Goal: Information Seeking & Learning: Learn about a topic

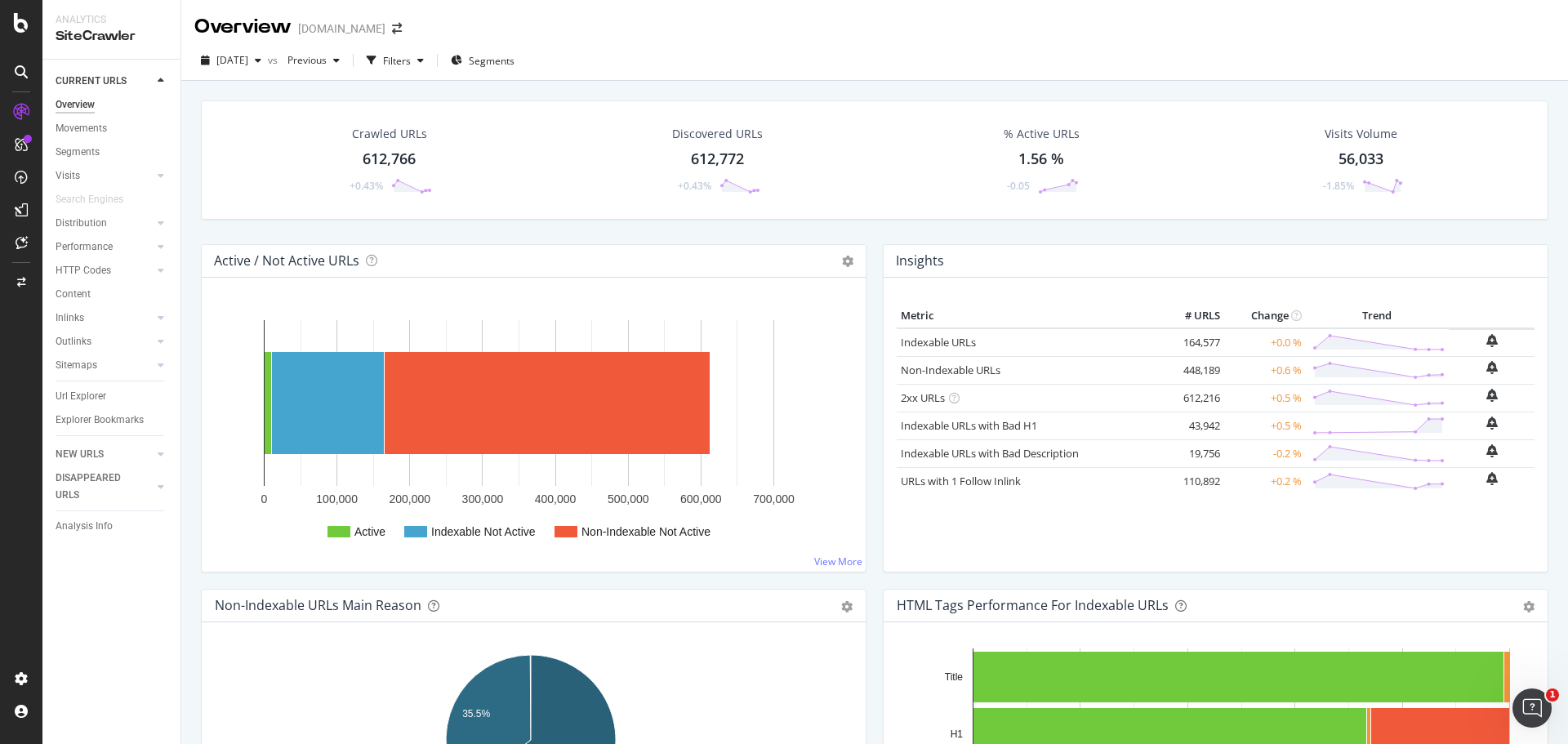
scroll to position [1471, 0]
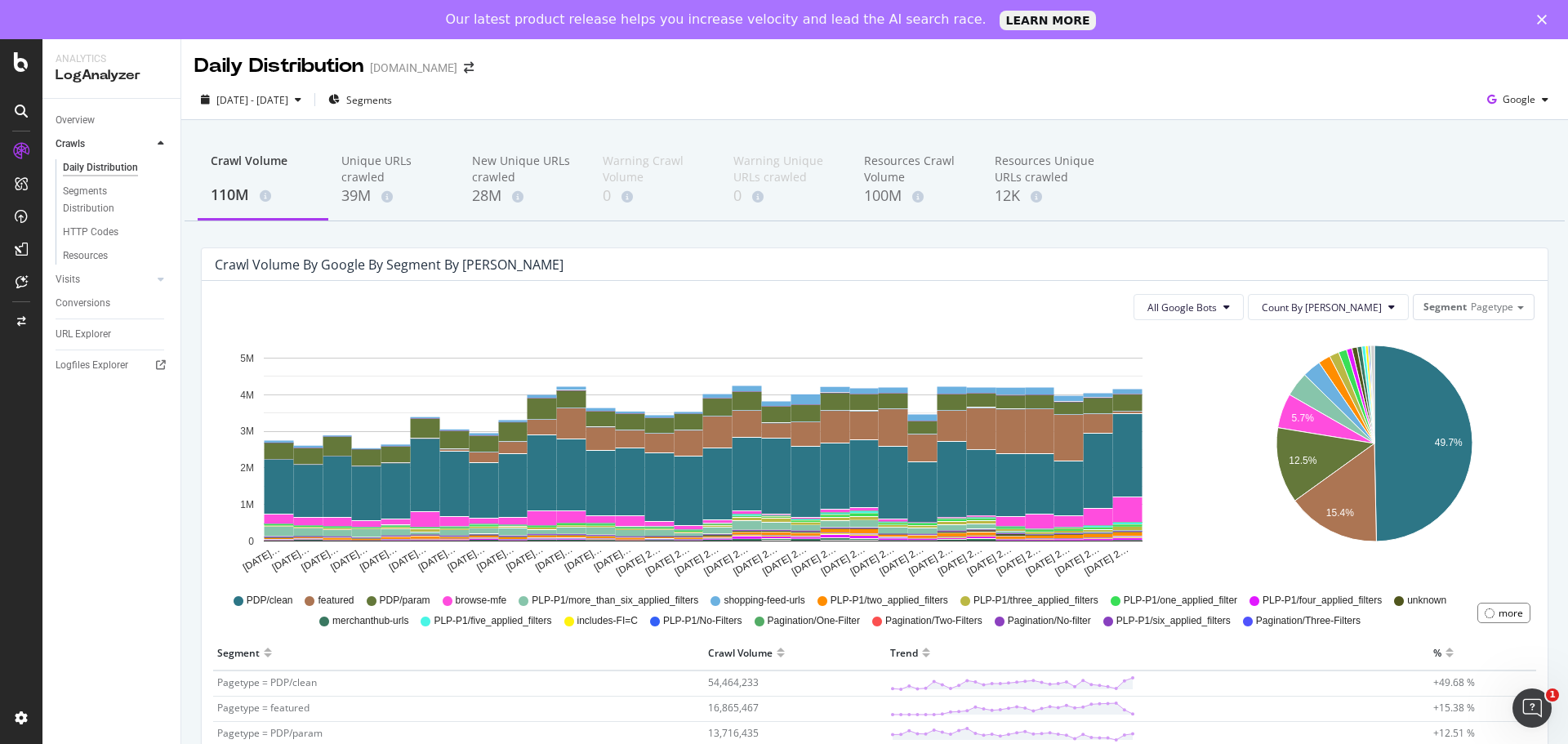
scroll to position [408, 0]
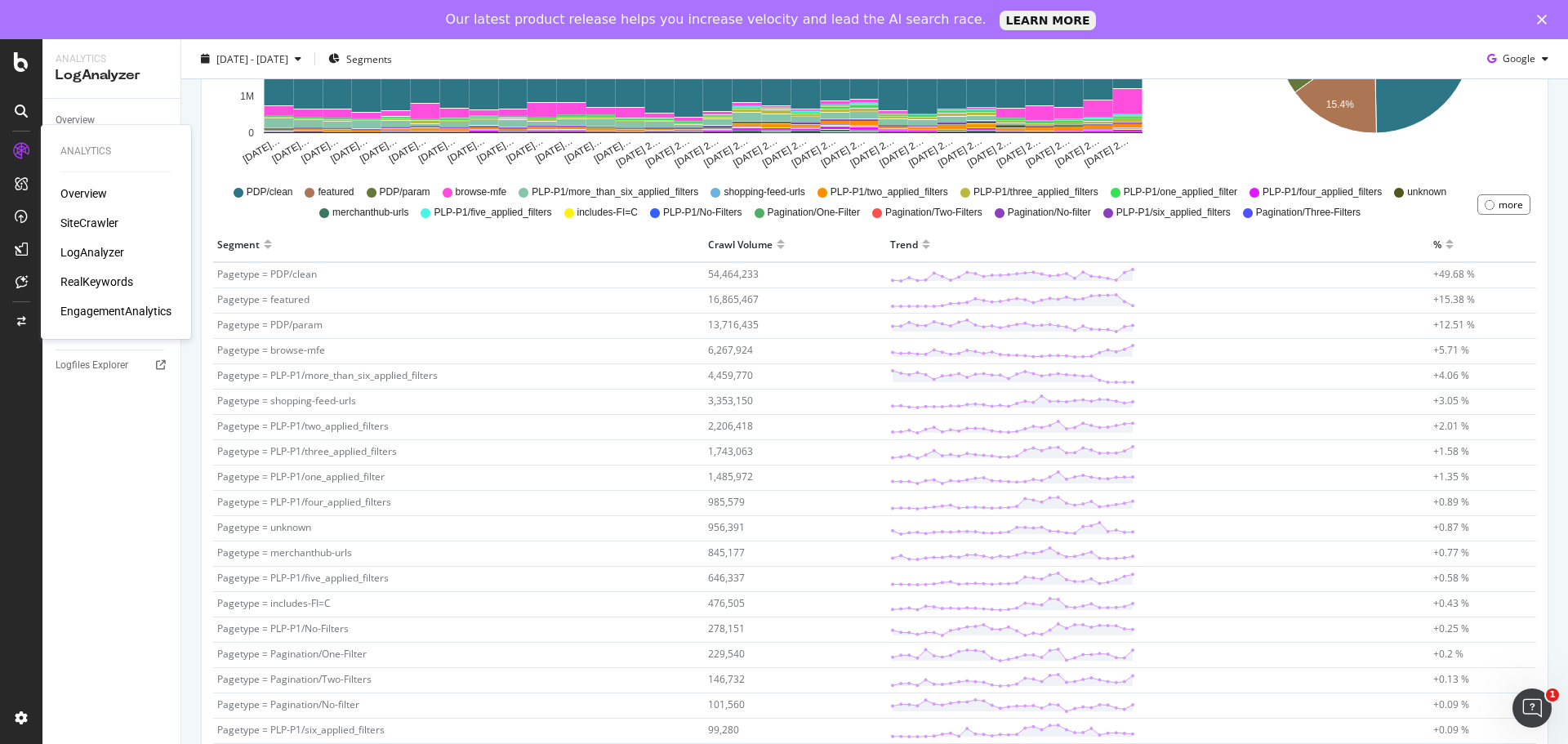
click at [95, 242] on div "Overview SiteCrawler LogAnalyzer RealKeywords EngagementAnalytics" at bounding box center [116, 252] width 111 height 134
click at [106, 252] on div "LogAnalyzer" at bounding box center [92, 252] width 63 height 17
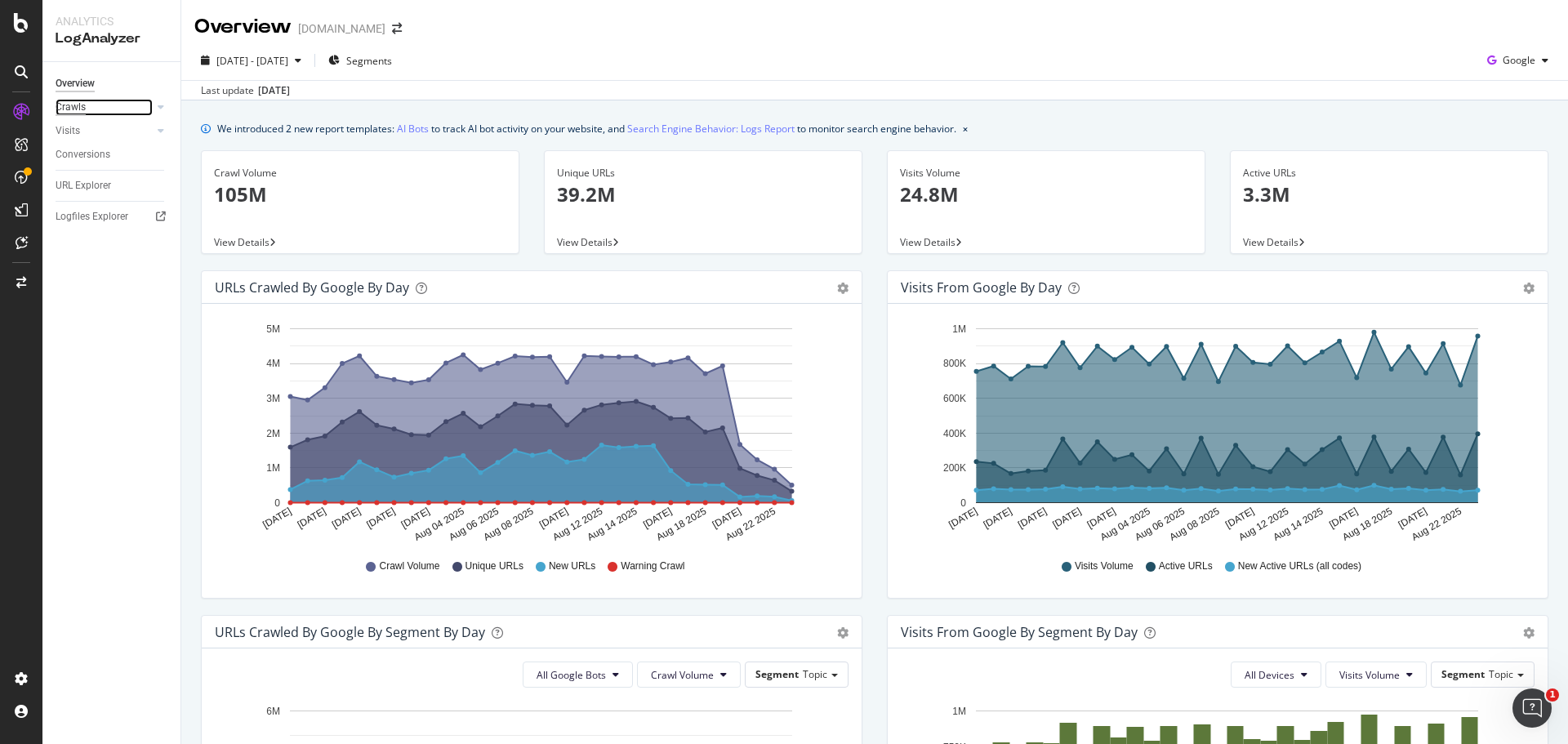
click at [74, 110] on div "Crawls" at bounding box center [70, 107] width 30 height 18
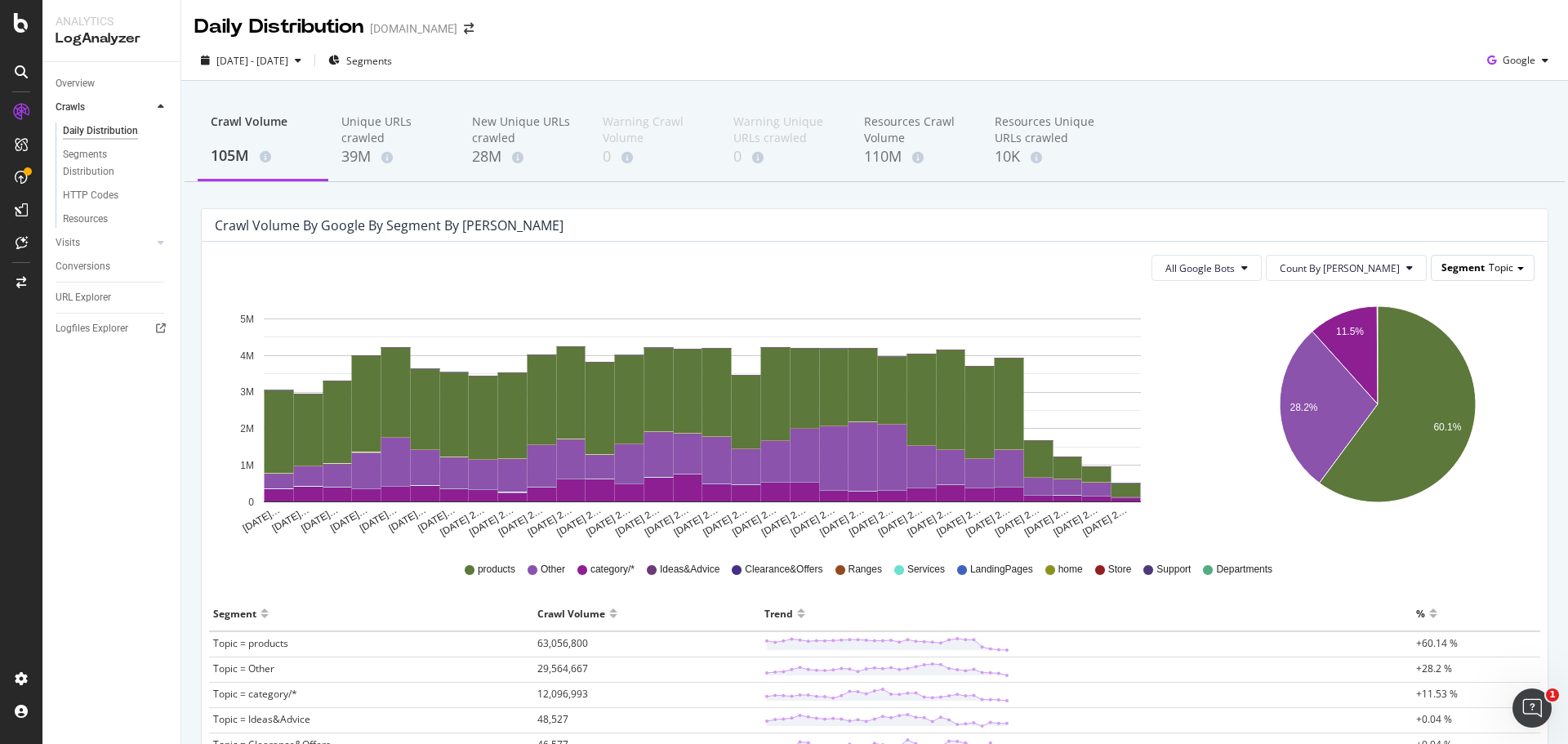
click at [1491, 271] on span "Topic" at bounding box center [1501, 268] width 24 height 14
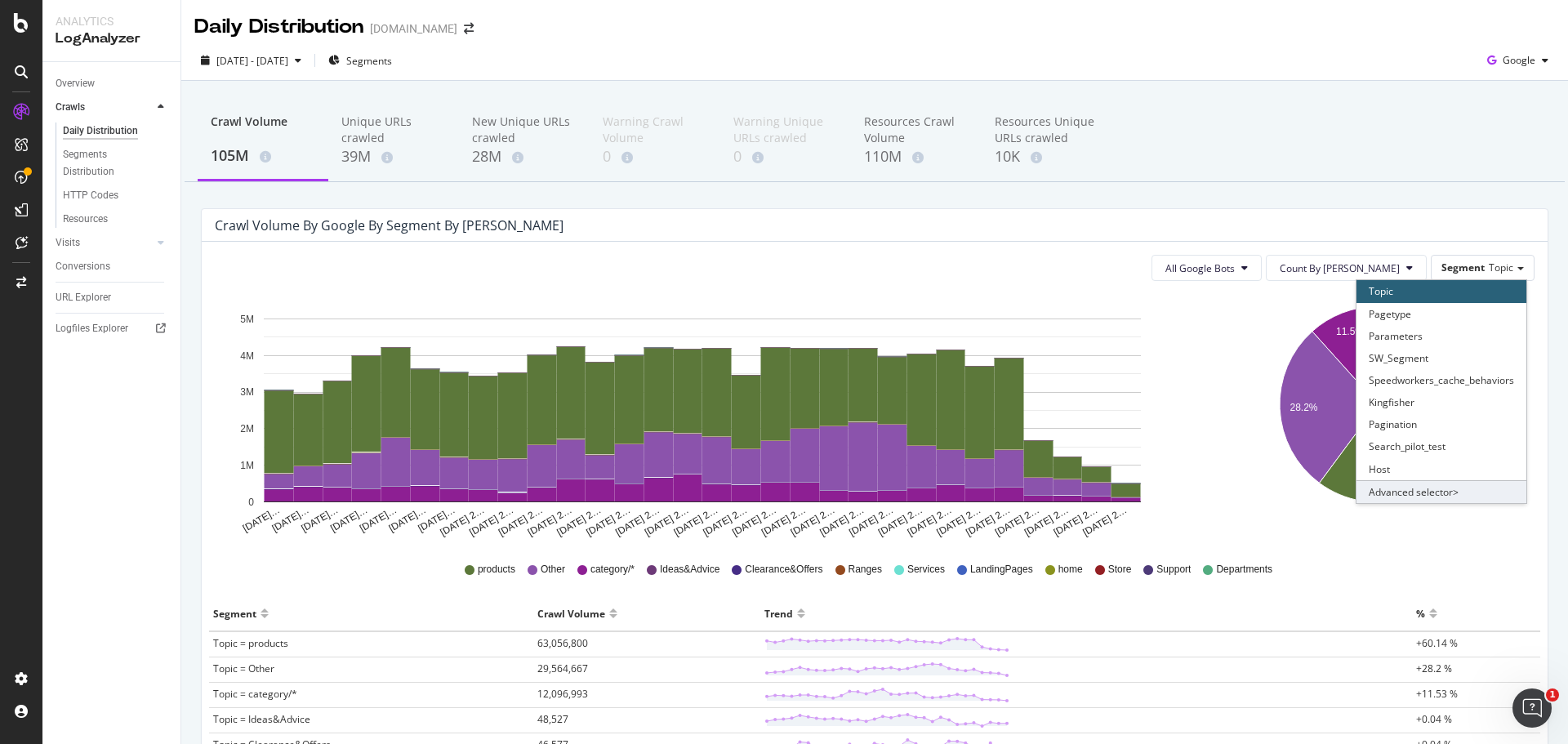
click at [1374, 503] on div "Advanced selector >" at bounding box center [1441, 491] width 170 height 22
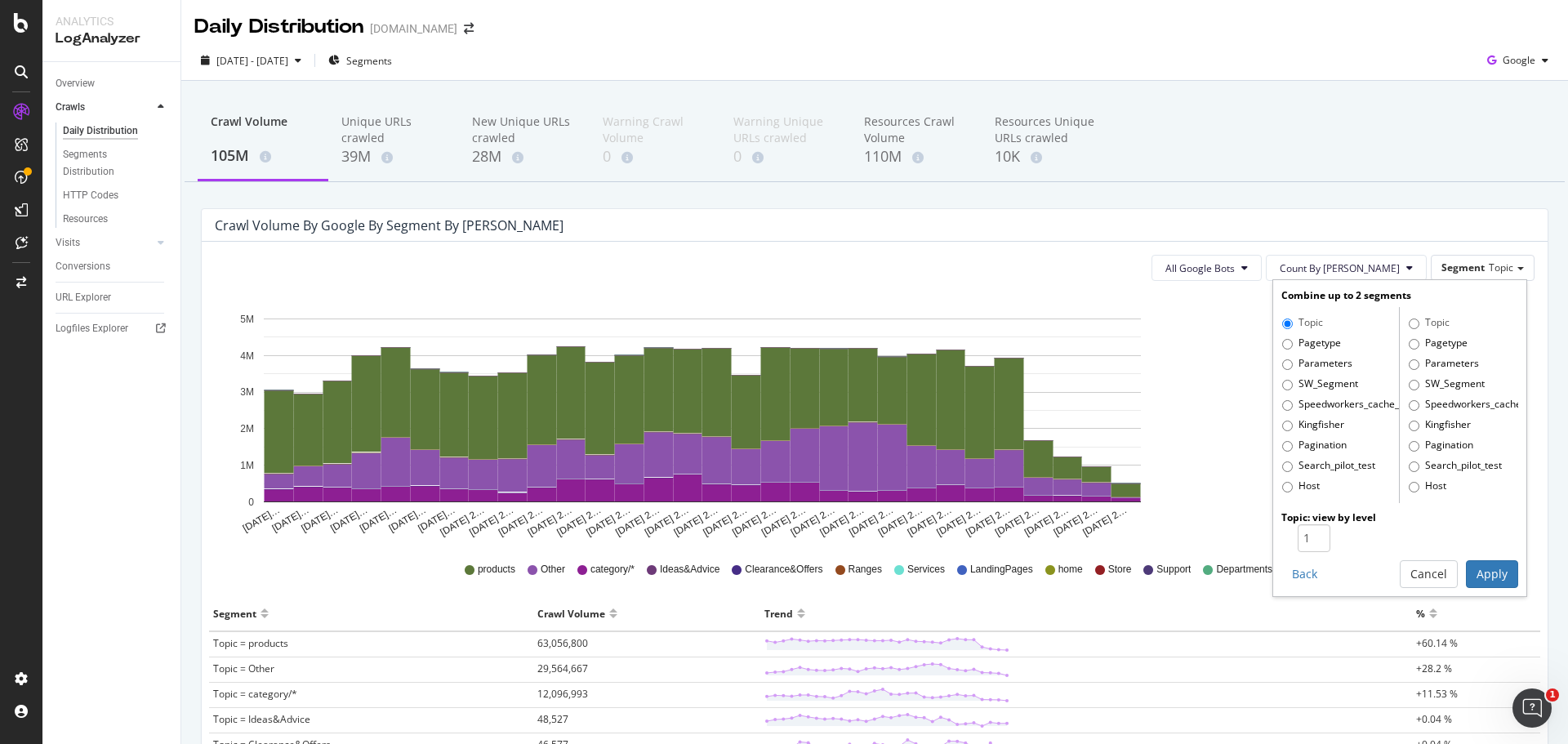
drag, startPoint x: 1291, startPoint y: 352, endPoint x: 1284, endPoint y: 347, distance: 8.6
click at [1290, 352] on div "Topic Pagetype Parameters SW_Segment Speedworkers_cache_behaviors Kingfisher Pa…" at bounding box center [1340, 405] width 118 height 196
click at [1282, 343] on label "Pagetype" at bounding box center [1311, 344] width 59 height 17
click at [1282, 343] on input "Pagetype" at bounding box center [1287, 344] width 11 height 11
radio input "true"
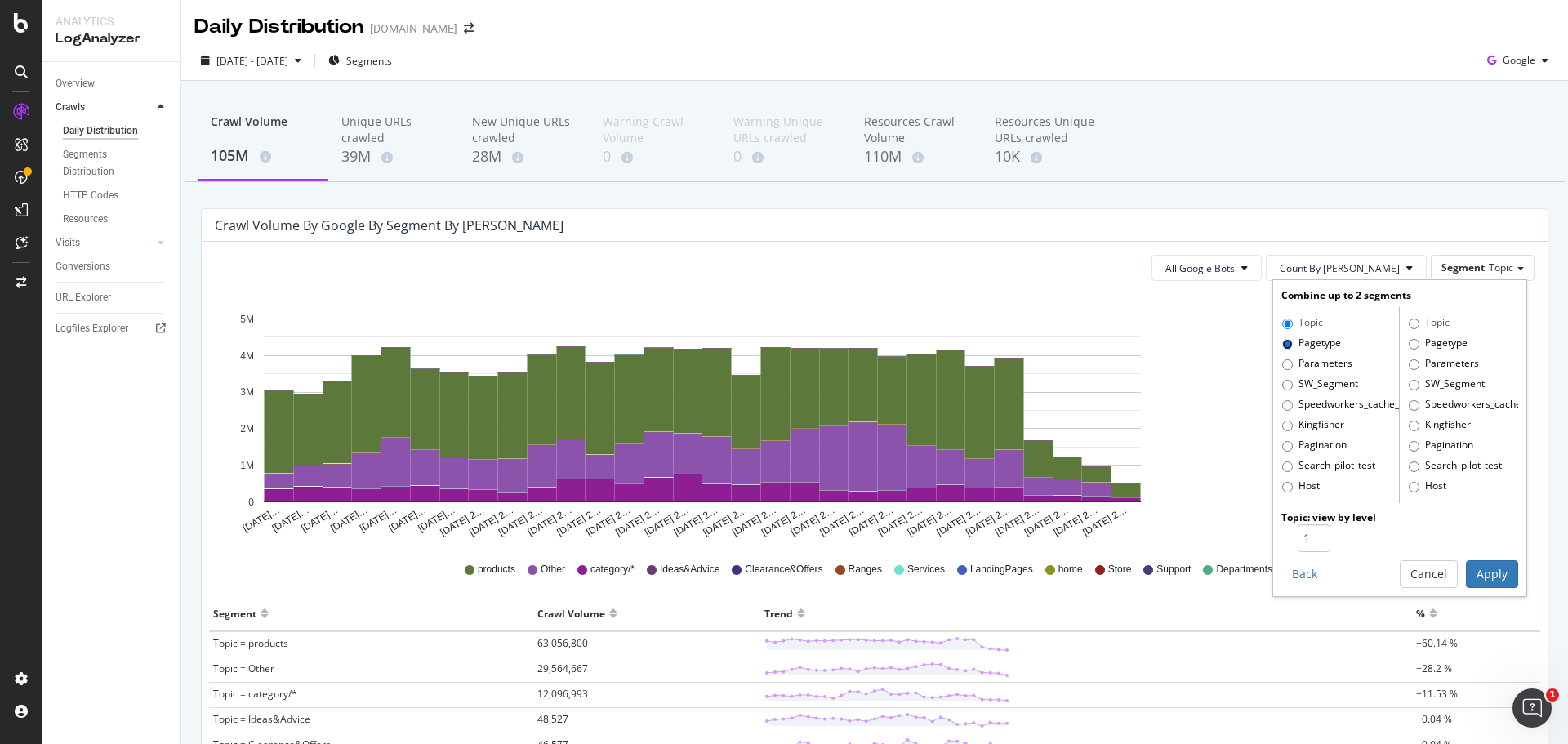
radio input "false"
type input "2"
click at [1310, 533] on input "2" at bounding box center [1313, 538] width 32 height 27
click at [1473, 566] on button "Apply" at bounding box center [1492, 574] width 53 height 27
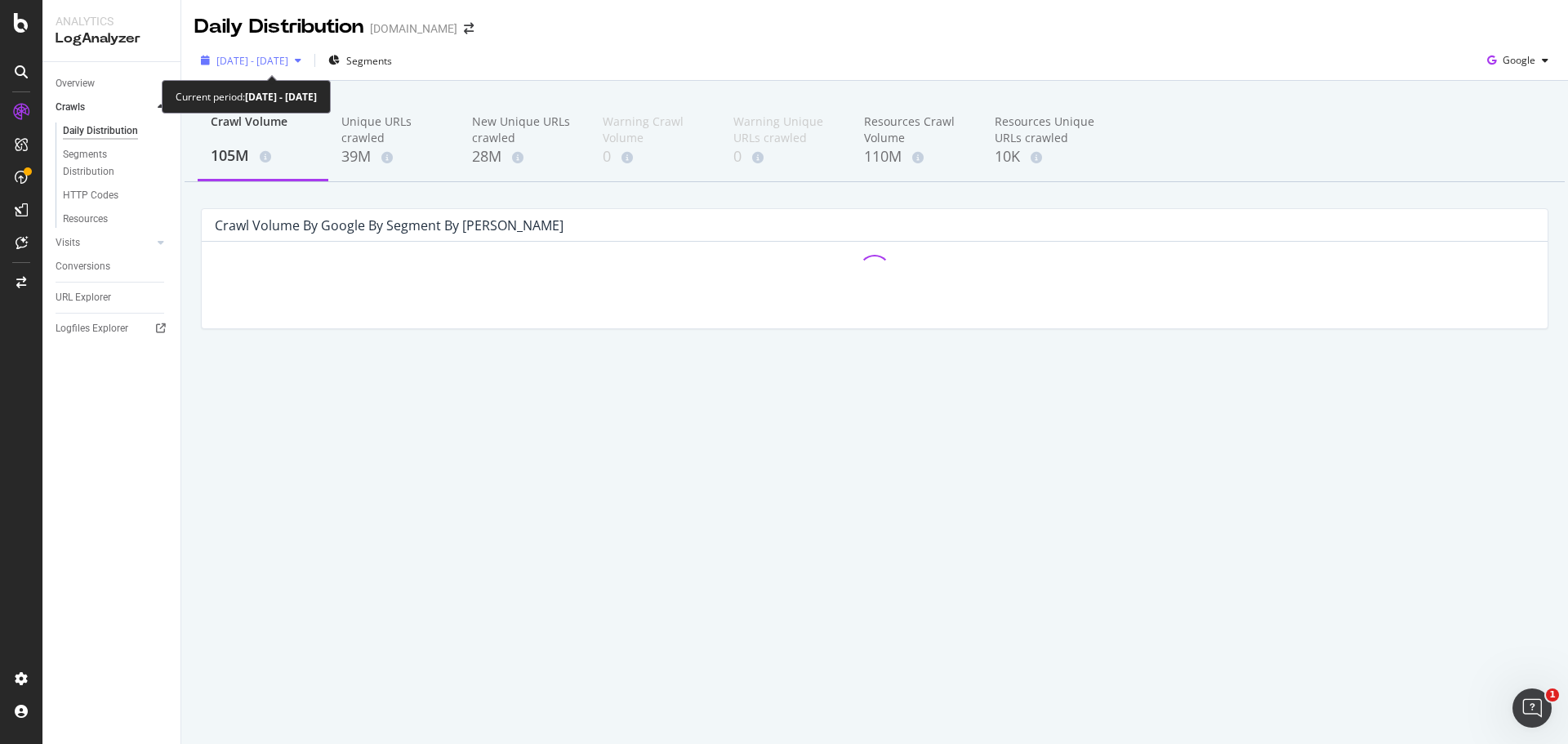
click at [288, 62] on span "[DATE] - [DATE]" at bounding box center [253, 61] width 72 height 14
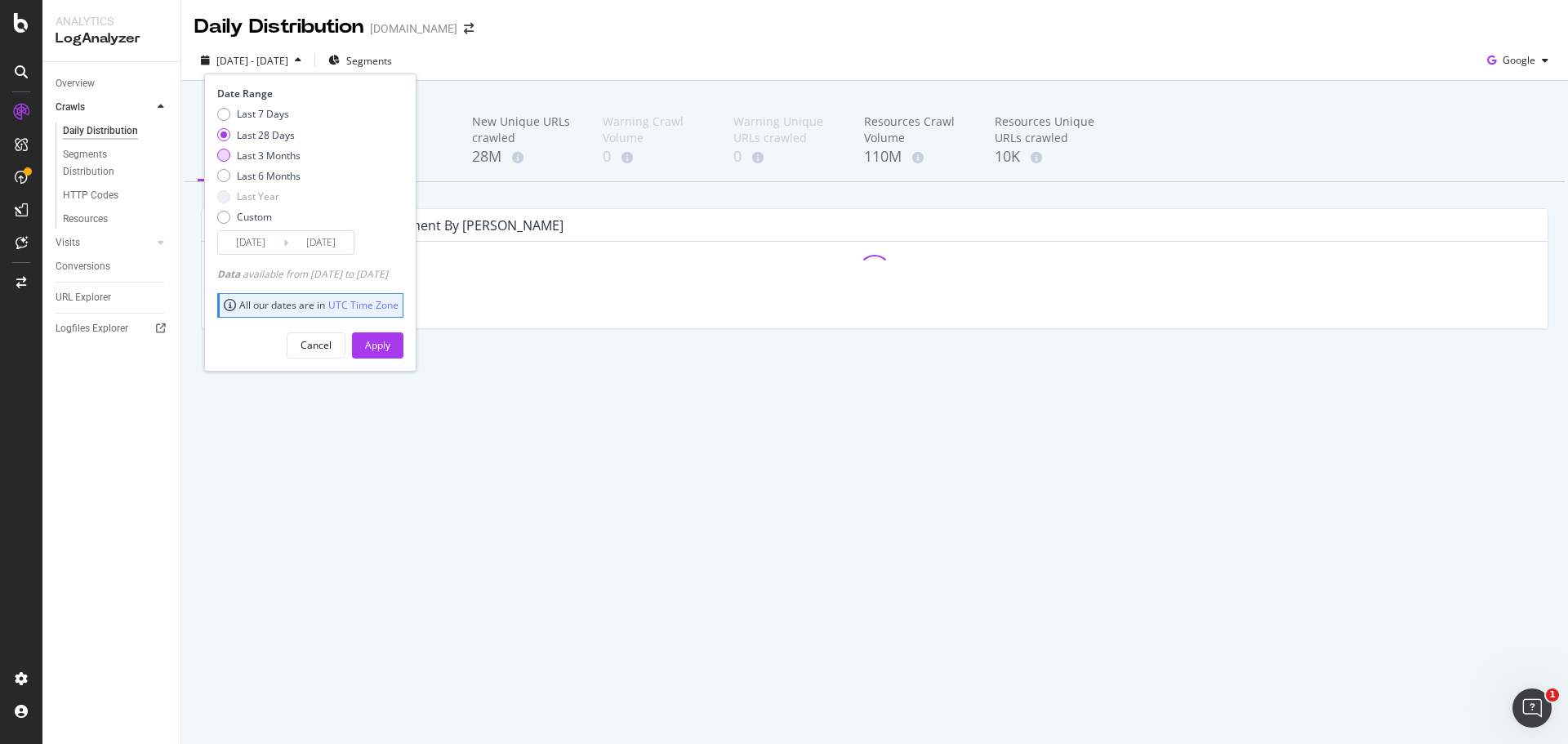
click at [259, 161] on div "Last 3 Months" at bounding box center [268, 155] width 63 height 14
click at [263, 191] on div "Last Year" at bounding box center [259, 196] width 43 height 14
click at [260, 176] on div "Last 6 Months" at bounding box center [268, 176] width 63 height 14
type input "[DATE]"
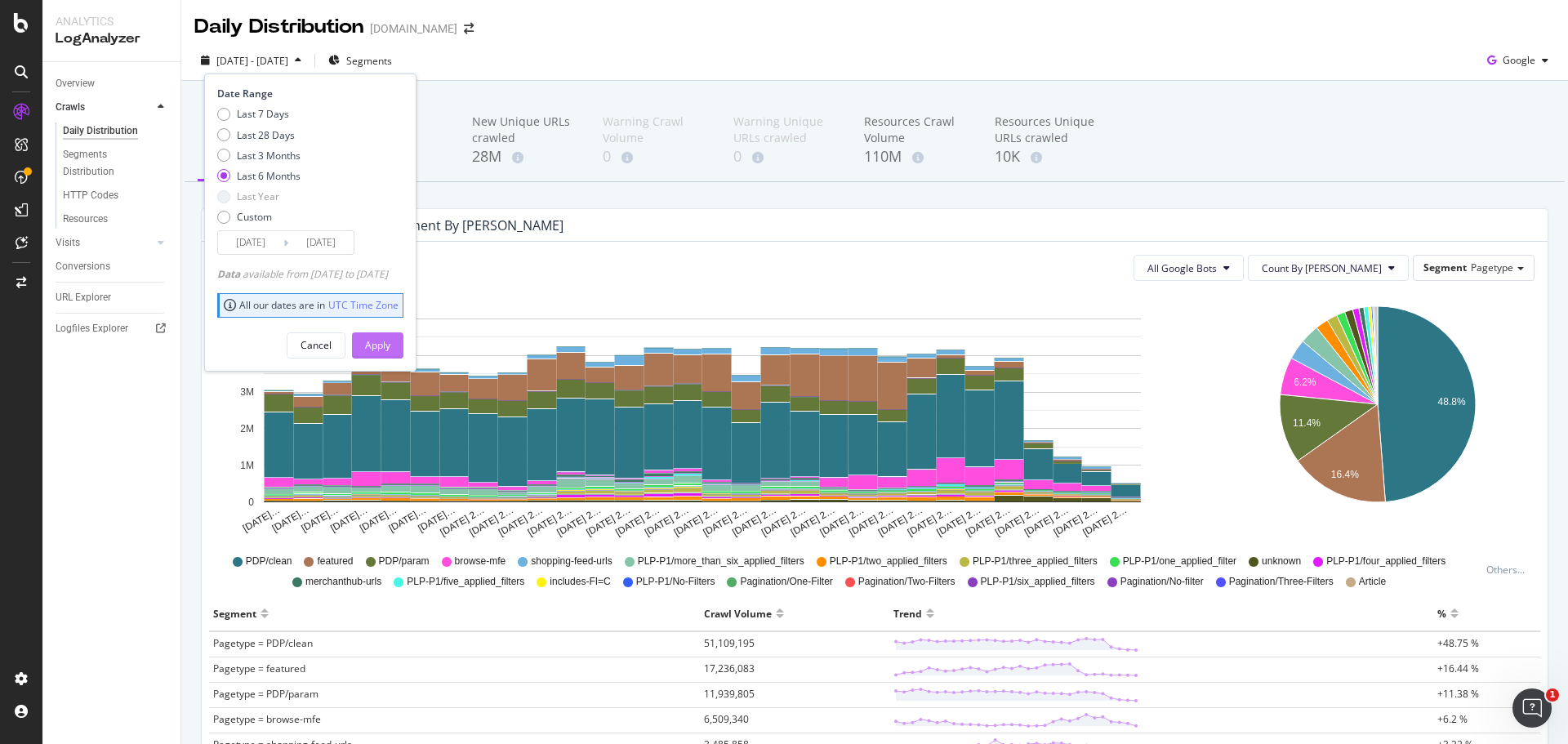
click at [390, 344] on div "Apply" at bounding box center [378, 346] width 25 height 14
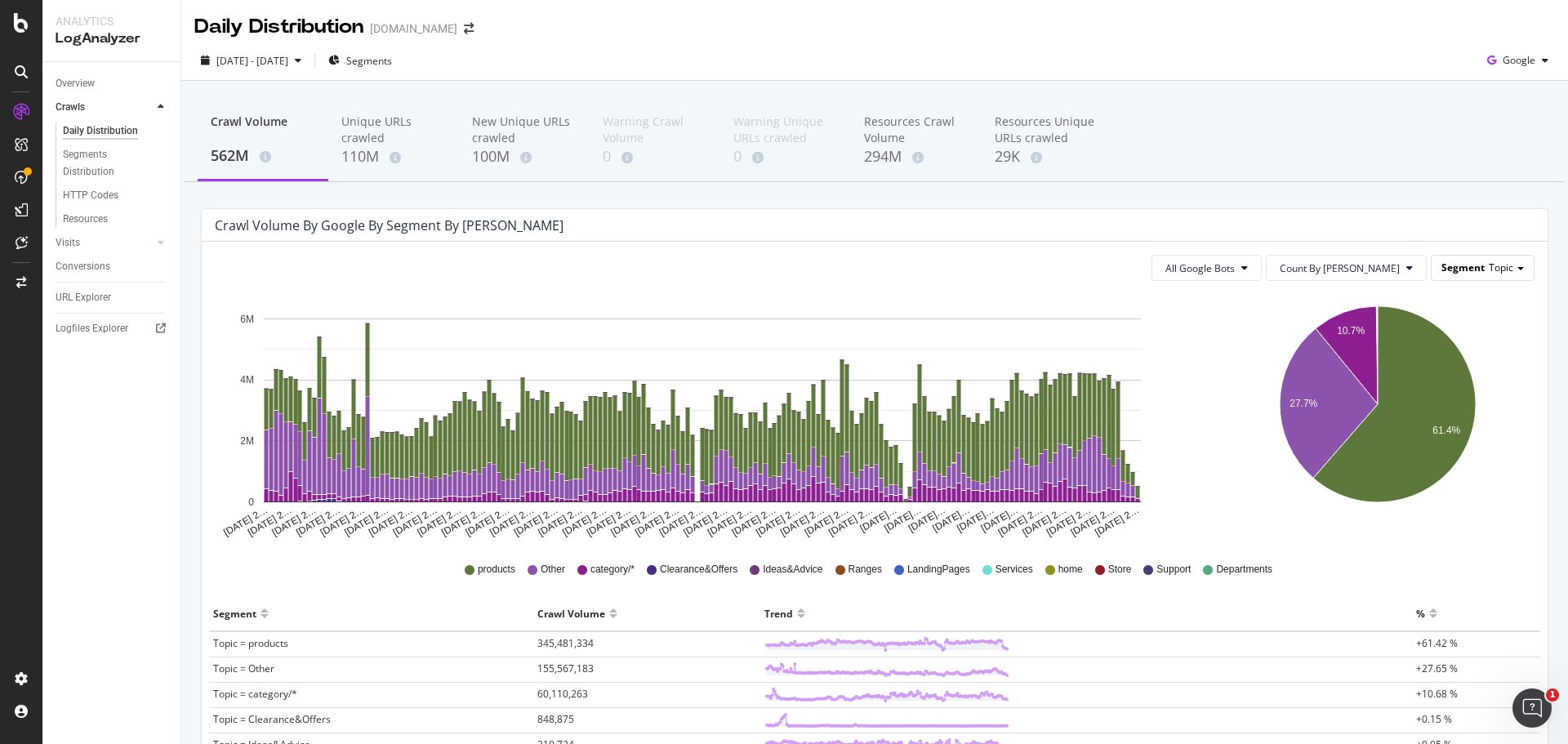
click at [1443, 269] on span "Segment" at bounding box center [1463, 268] width 43 height 14
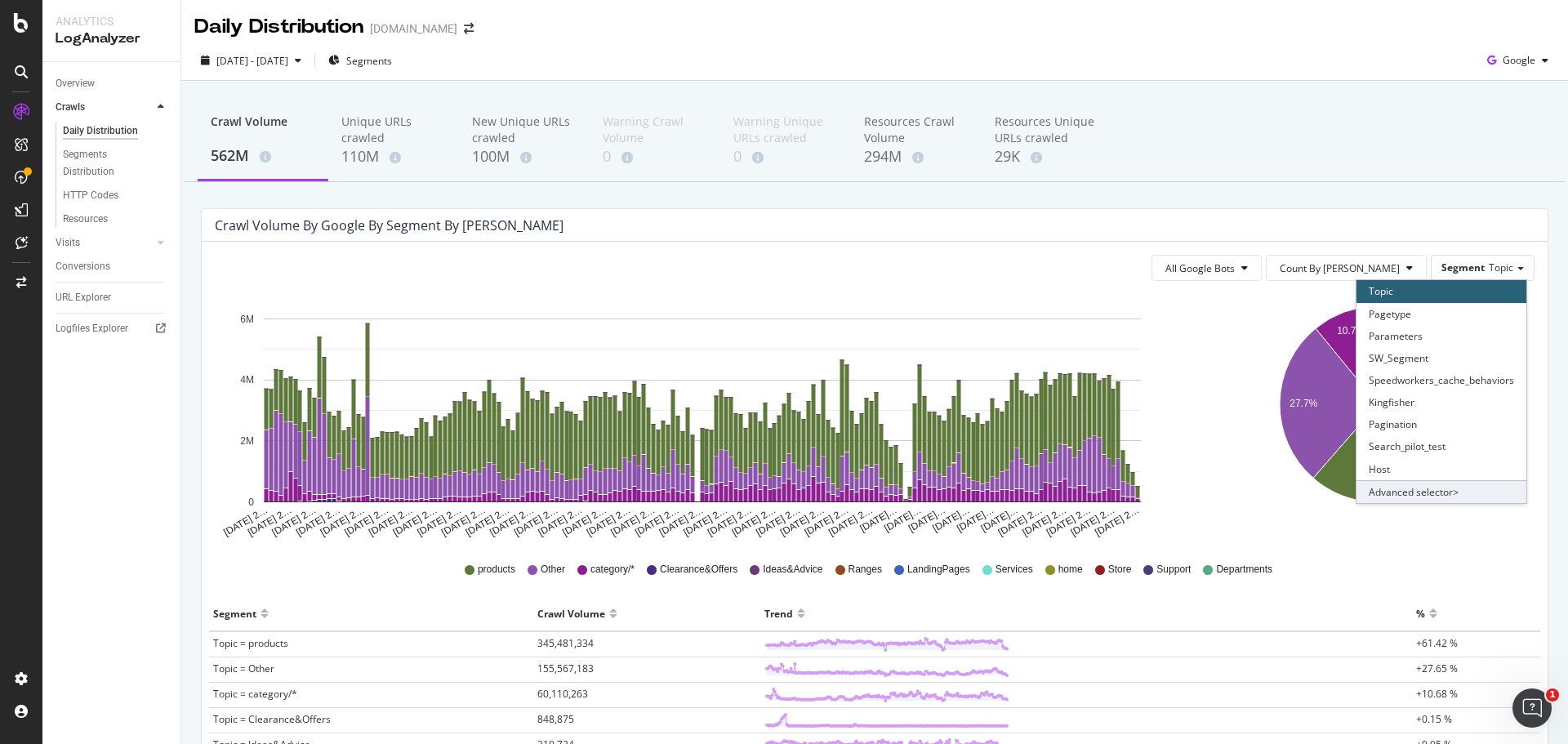
click at [1392, 486] on div "Advanced selector >" at bounding box center [1441, 491] width 170 height 22
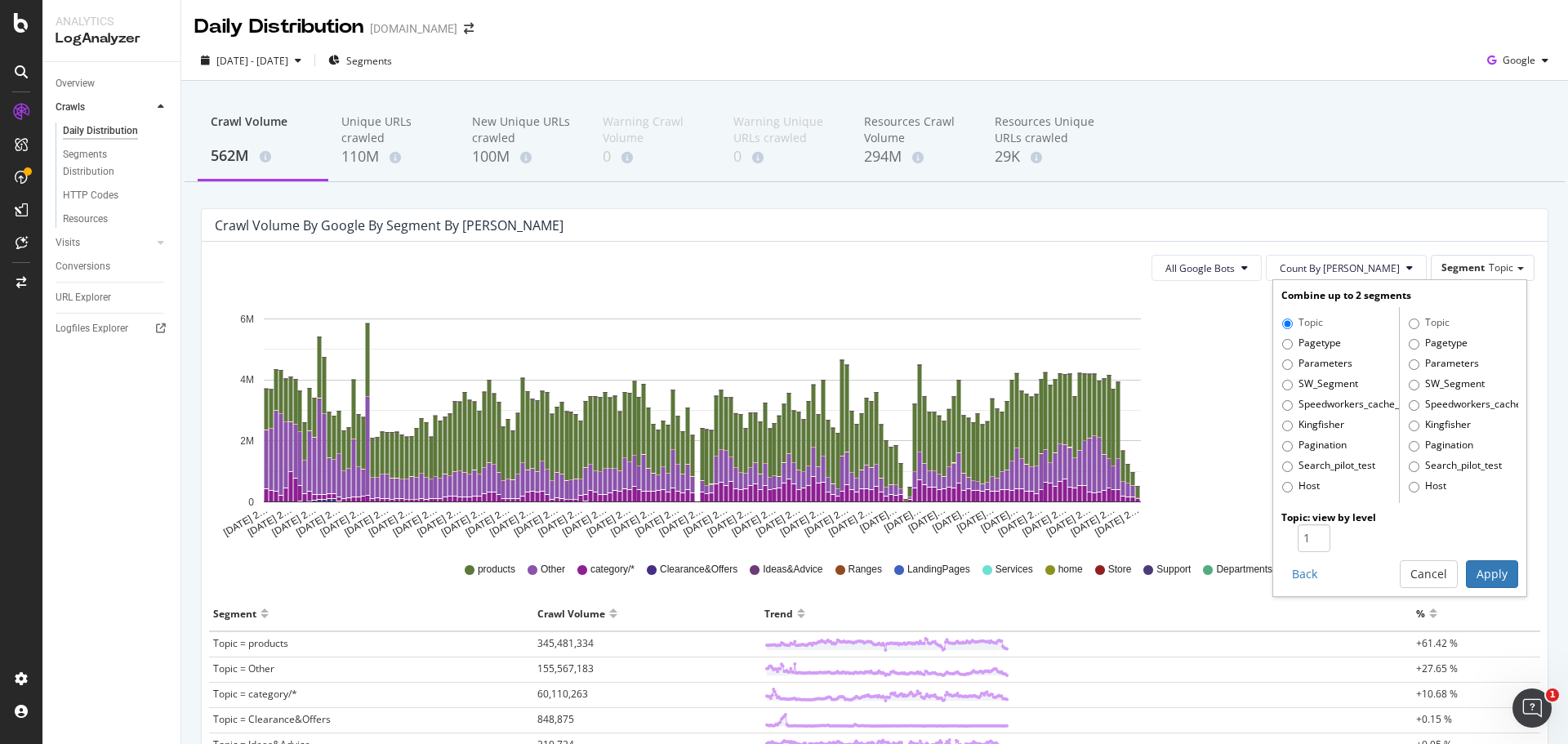
click at [1286, 348] on label "Pagetype" at bounding box center [1311, 344] width 59 height 17
click at [1286, 348] on input "Pagetype" at bounding box center [1287, 344] width 11 height 11
radio input "true"
radio input "false"
type input "2"
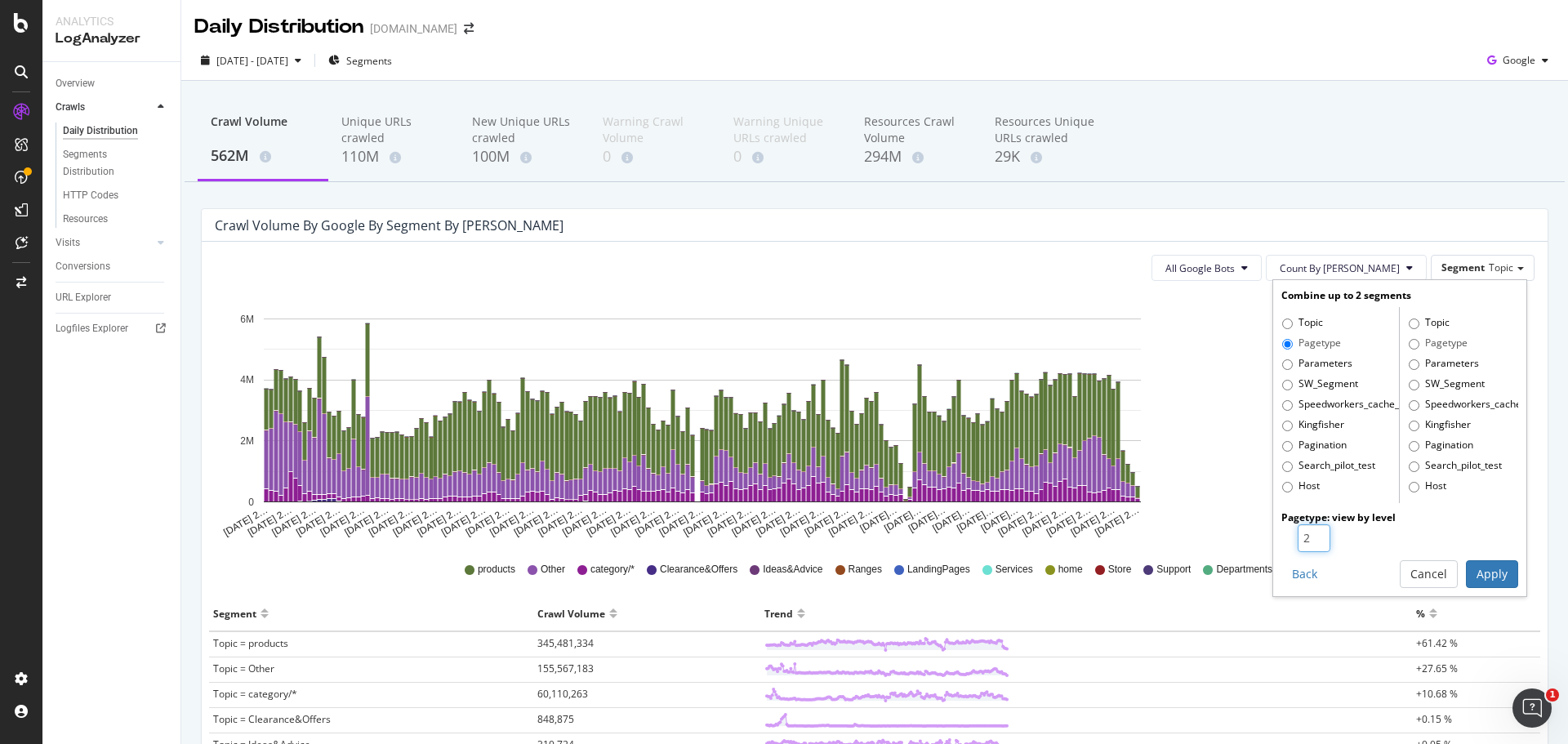
click at [1309, 536] on input "2" at bounding box center [1313, 538] width 32 height 27
click at [1481, 576] on button "Apply" at bounding box center [1492, 574] width 53 height 27
